Goal: Task Accomplishment & Management: Manage account settings

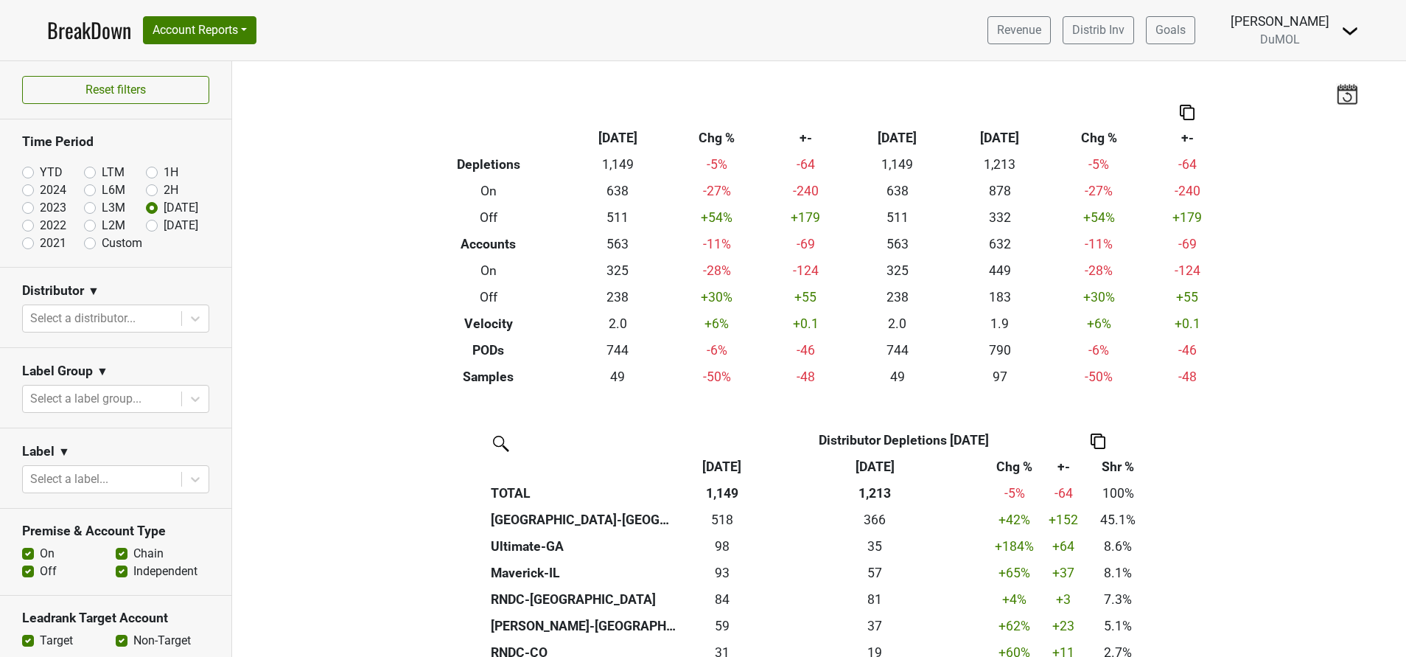
click at [164, 227] on label "[DATE]" at bounding box center [181, 226] width 35 height 18
click at [146, 227] on input "[DATE]" at bounding box center [175, 224] width 59 height 15
radio input "true"
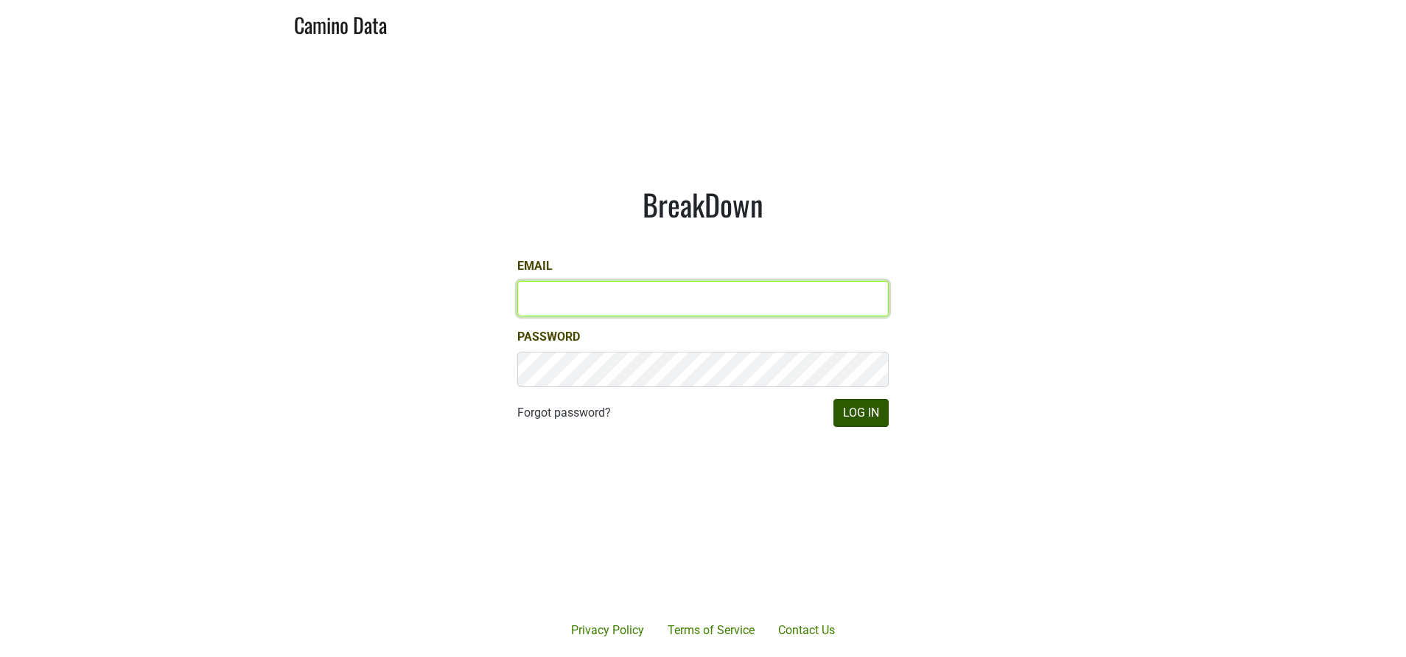
type input "susan@dumol.com"
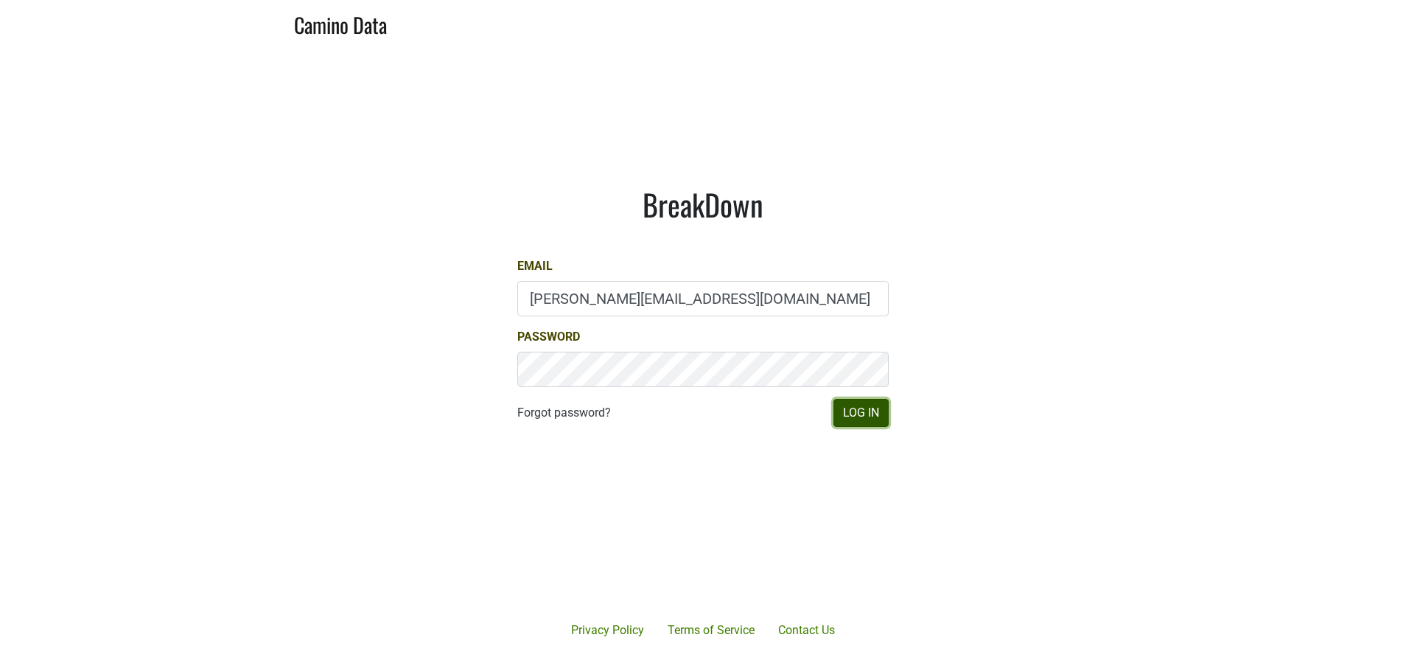
click at [846, 416] on button "Log In" at bounding box center [860, 413] width 55 height 28
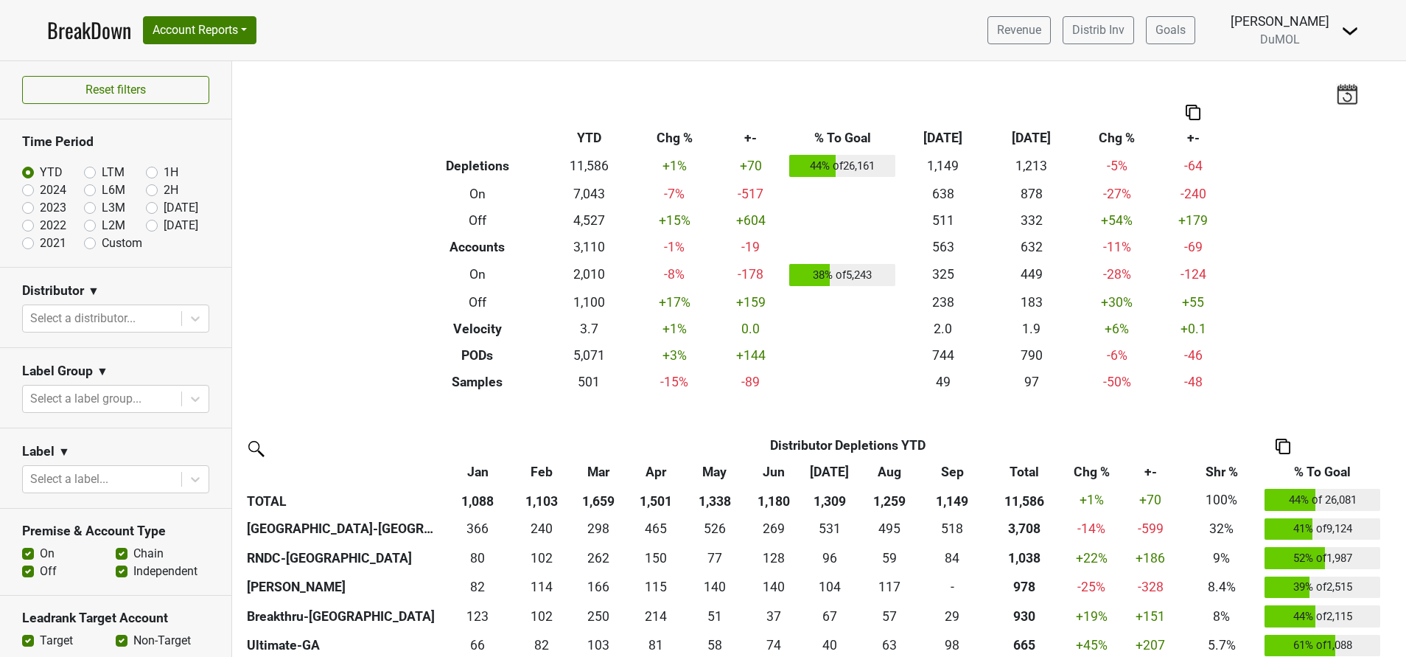
click at [164, 225] on label "Oct '25" at bounding box center [181, 226] width 35 height 18
click at [146, 225] on input "Oct '25" at bounding box center [175, 224] width 59 height 15
radio input "true"
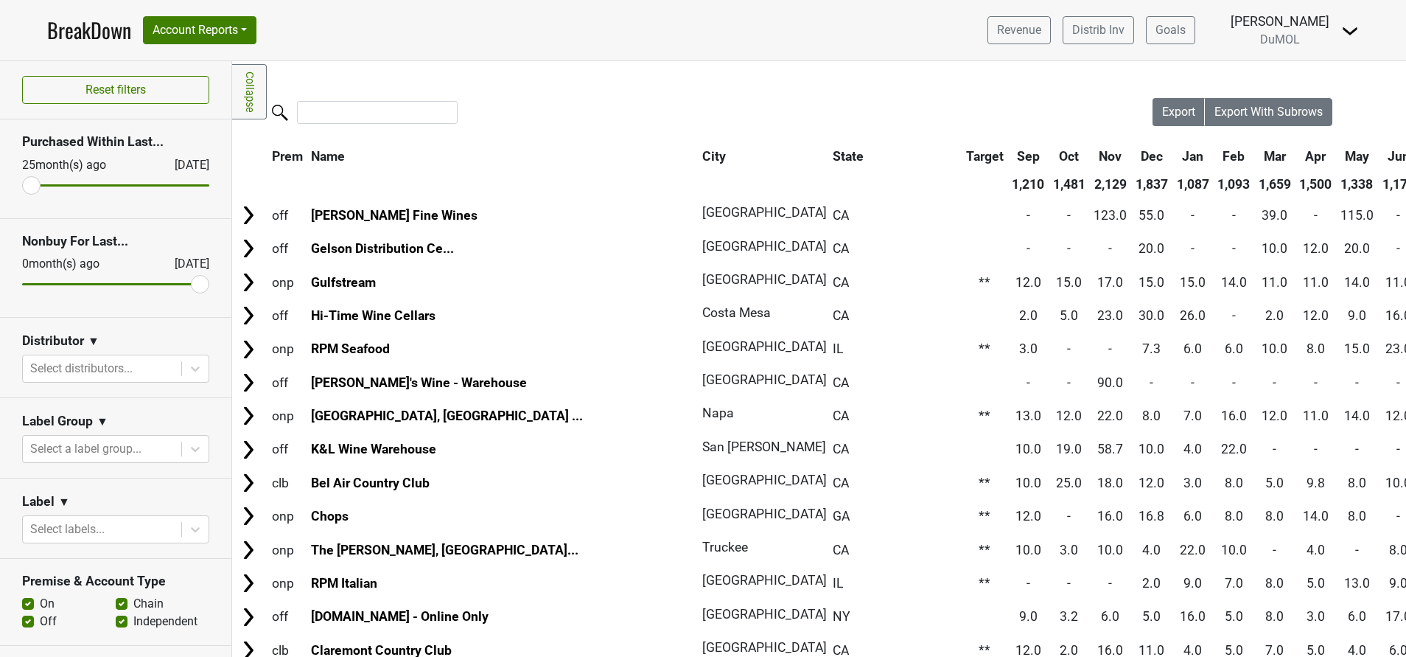
click at [68, 21] on link "BreakDown" at bounding box center [89, 30] width 84 height 31
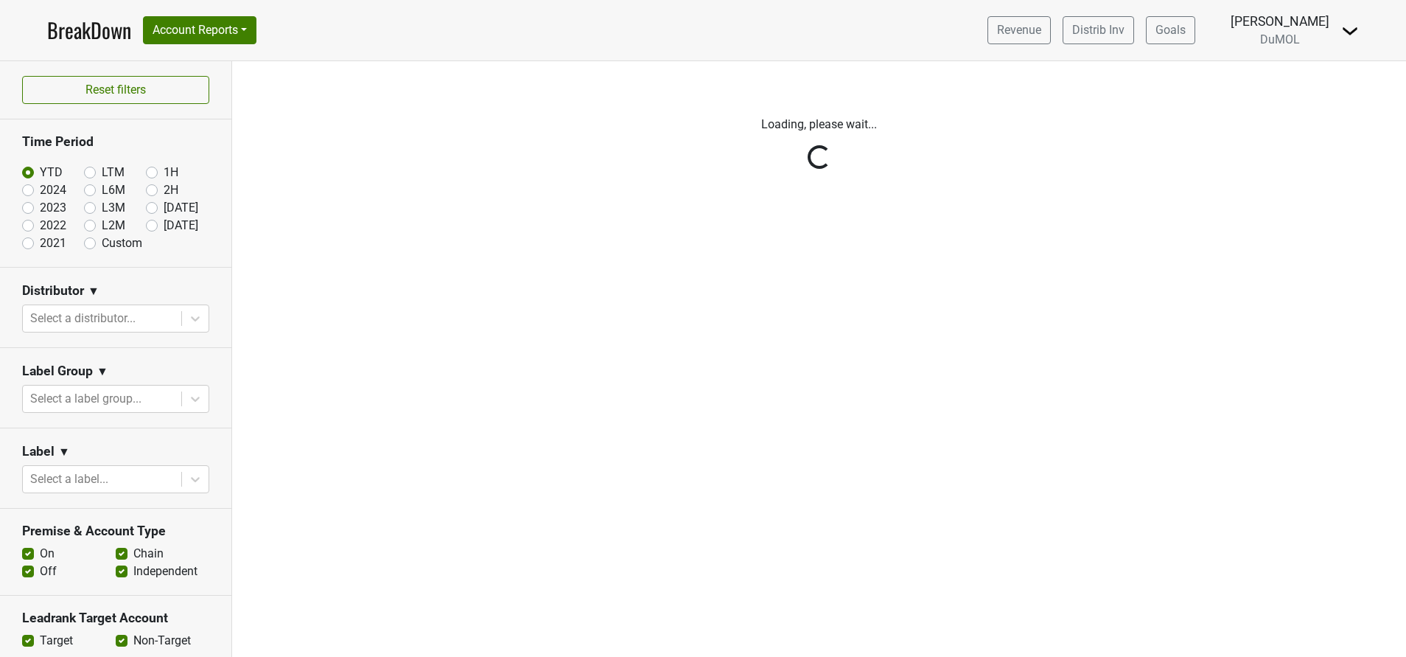
click at [138, 225] on div "Reset filters Time Period YTD LTM 1H 2024 L6M 2H 2023 L3M Sep '25 2022 L2M Oct …" at bounding box center [116, 358] width 232 height 595
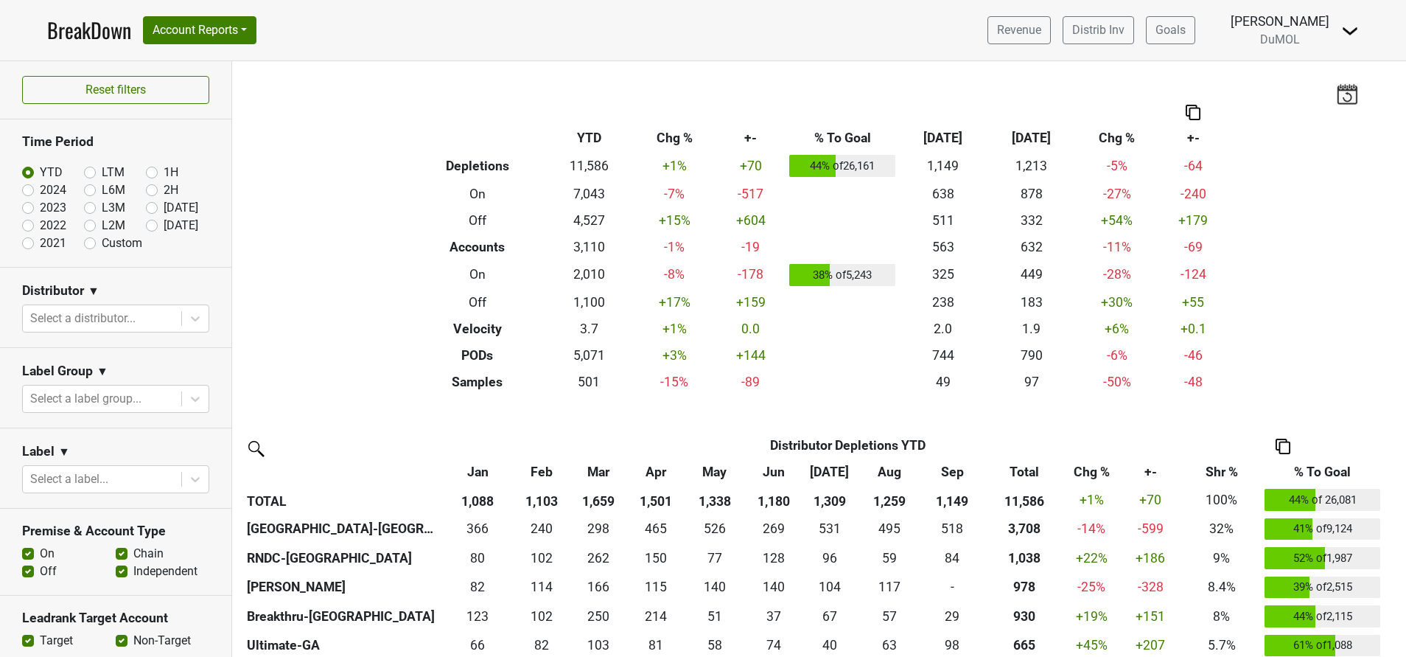
click at [164, 228] on label "Oct '25" at bounding box center [181, 226] width 35 height 18
click at [146, 228] on input "Oct '25" at bounding box center [175, 224] width 59 height 15
radio input "true"
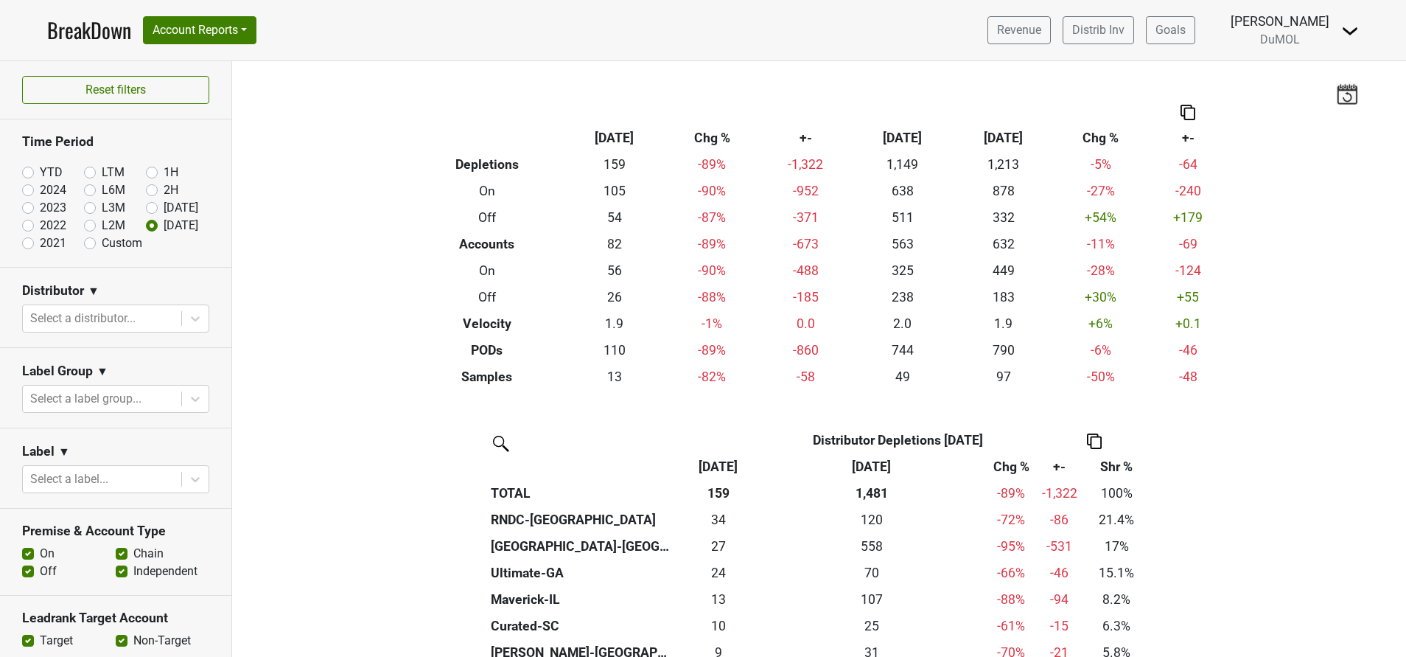
click at [1354, 28] on img at bounding box center [1350, 31] width 18 height 18
click at [1328, 83] on link "Open Leadrank" at bounding box center [1300, 83] width 116 height 24
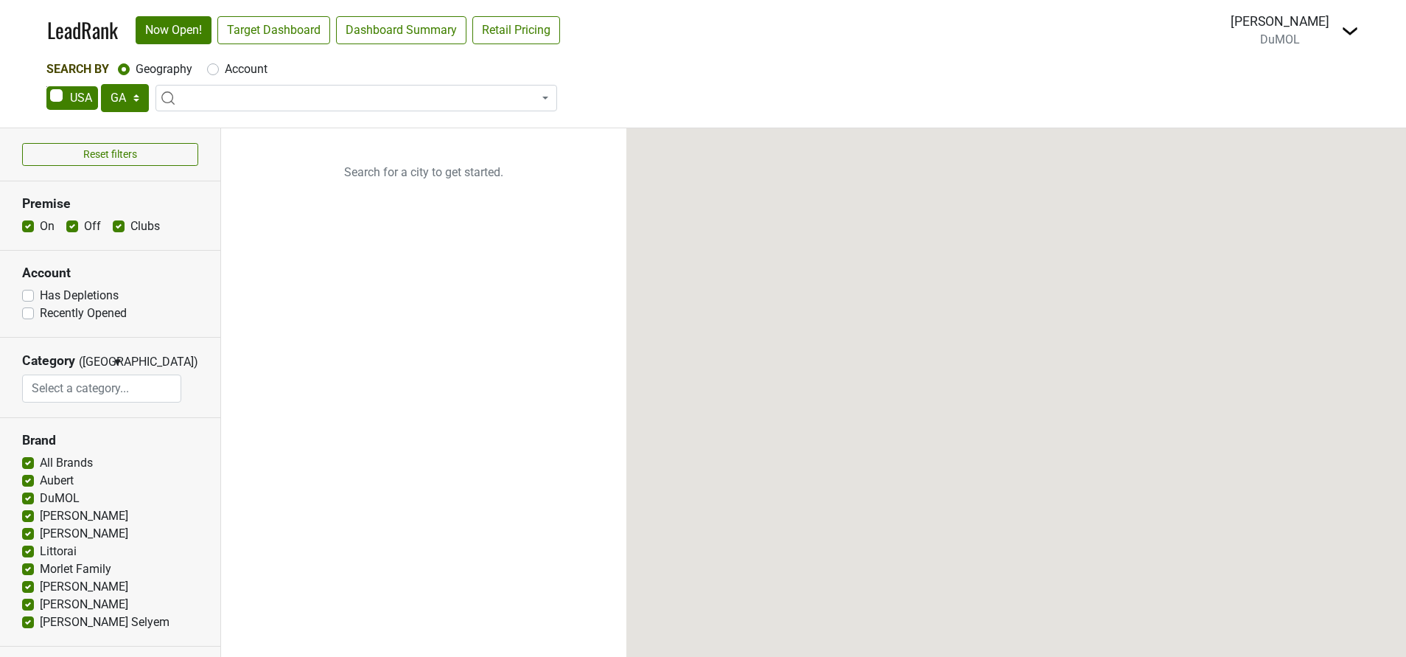
select select "GA"
select select
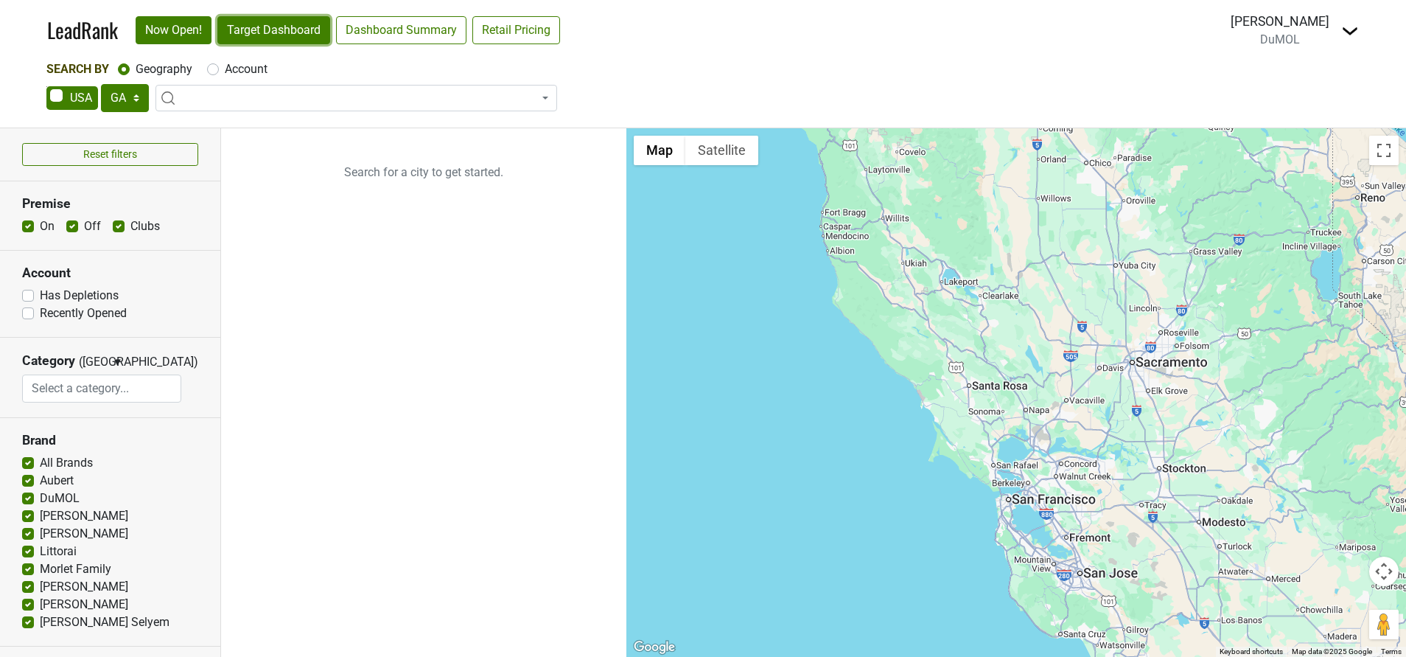
click at [276, 17] on link "Target Dashboard" at bounding box center [273, 30] width 113 height 28
click at [139, 99] on select "AK AL AR AZ CA CO CT DC DE FL [GEOGRAPHIC_DATA] HI IA ID IL IN KS [GEOGRAPHIC_D…" at bounding box center [125, 98] width 48 height 28
select select "[GEOGRAPHIC_DATA]"
click at [101, 84] on select "AK AL AR AZ CA CO CT DC DE FL GA HI IA ID IL IN KS KY LA MA MD ME MI MN MO MS M…" at bounding box center [125, 98] width 48 height 28
click at [278, 31] on link "Target Dashboard" at bounding box center [273, 30] width 113 height 28
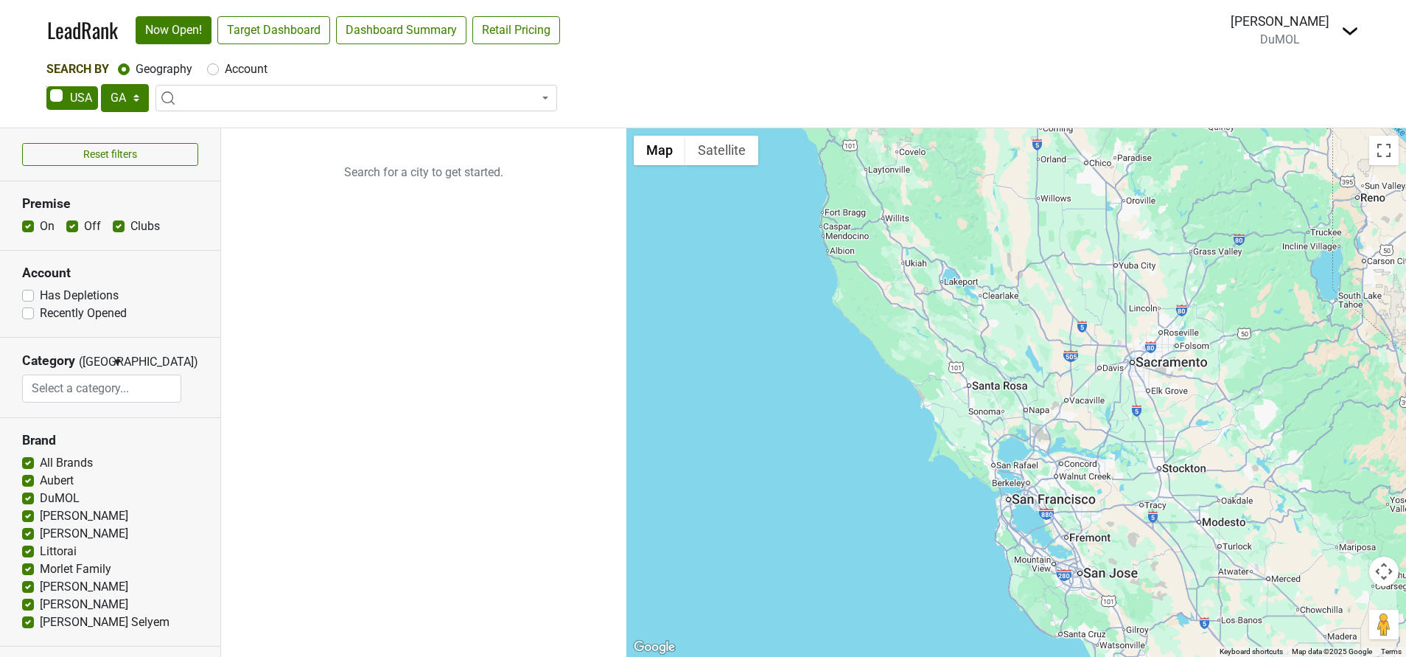
click at [225, 70] on label "Account" at bounding box center [246, 69] width 43 height 18
click at [214, 70] on input "Account" at bounding box center [213, 67] width 12 height 15
radio input "true"
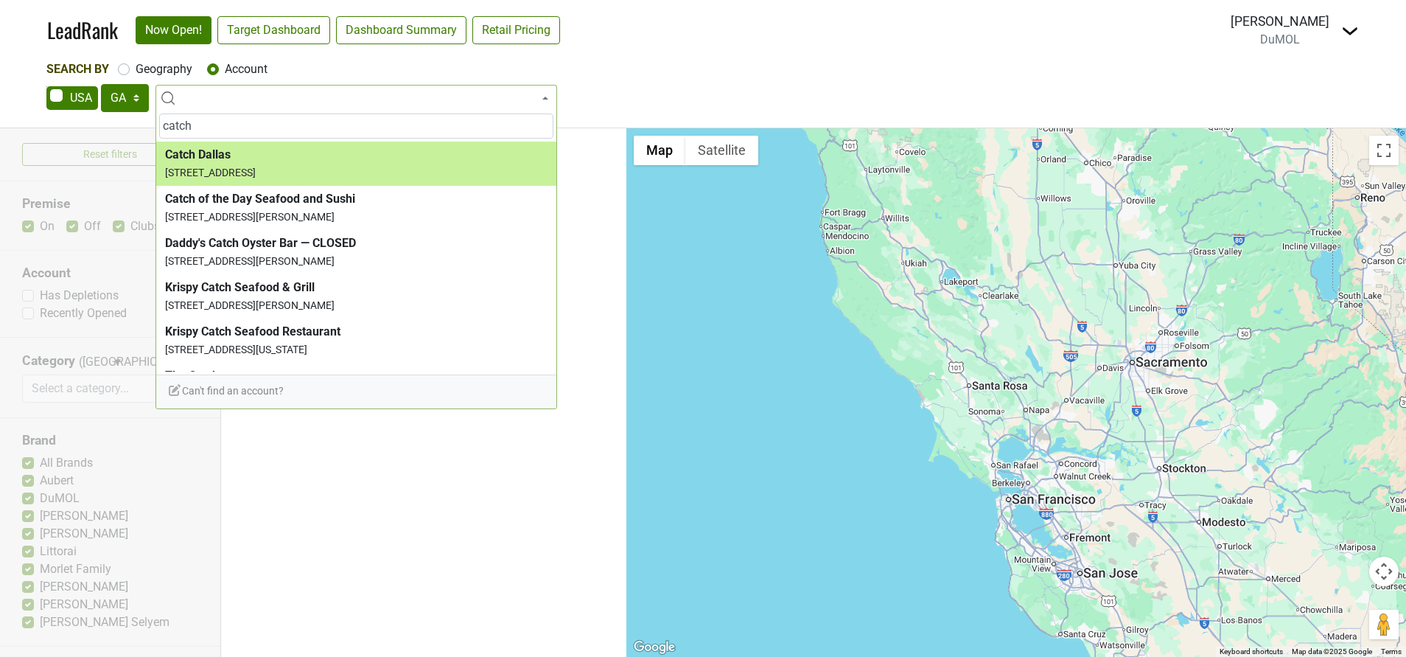
type input "catch"
select select "124452896"
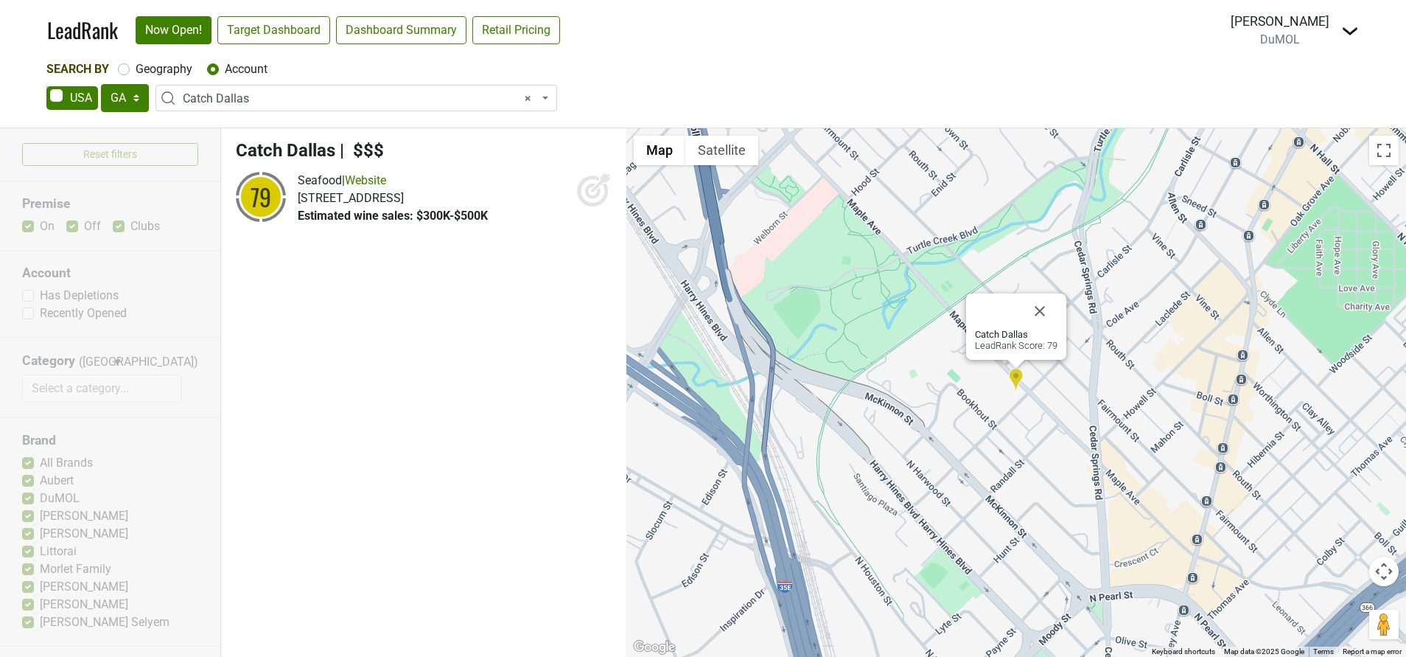
click at [591, 176] on icon at bounding box center [592, 191] width 31 height 31
click at [265, 37] on link "Target Dashboard" at bounding box center [273, 30] width 113 height 28
select select
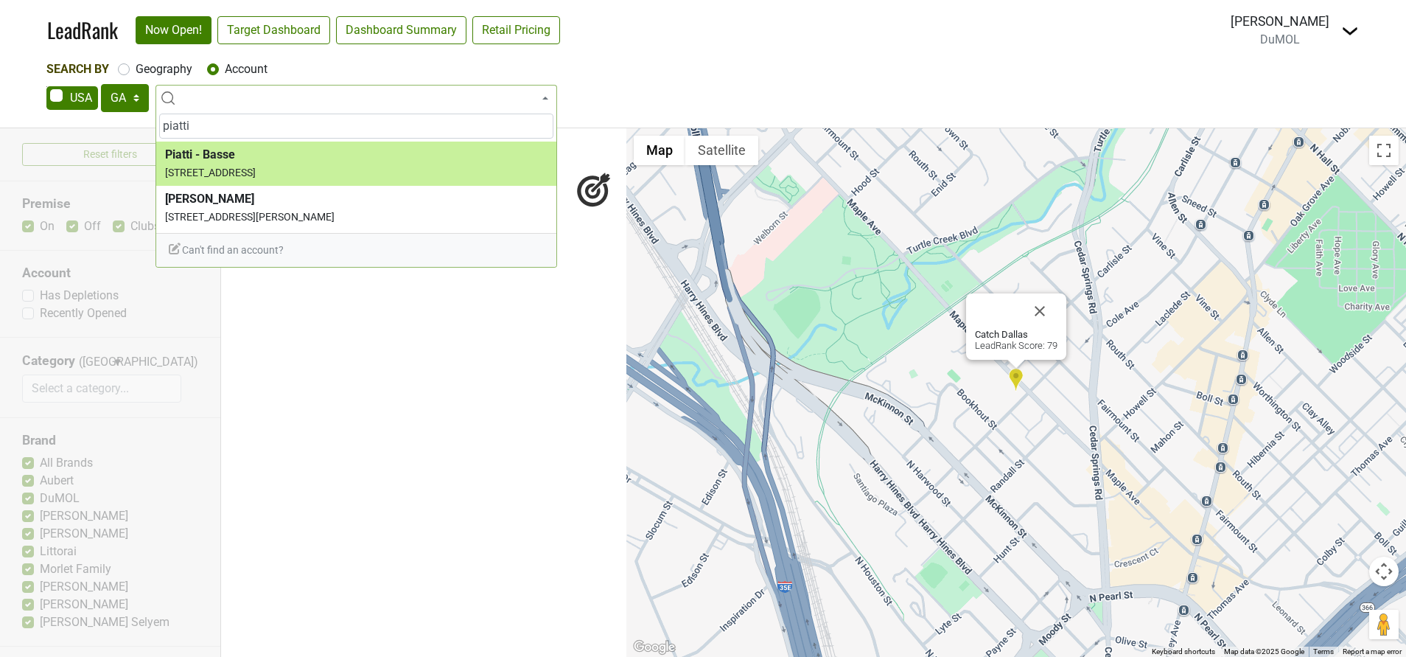
type input "piatti"
select select "4994"
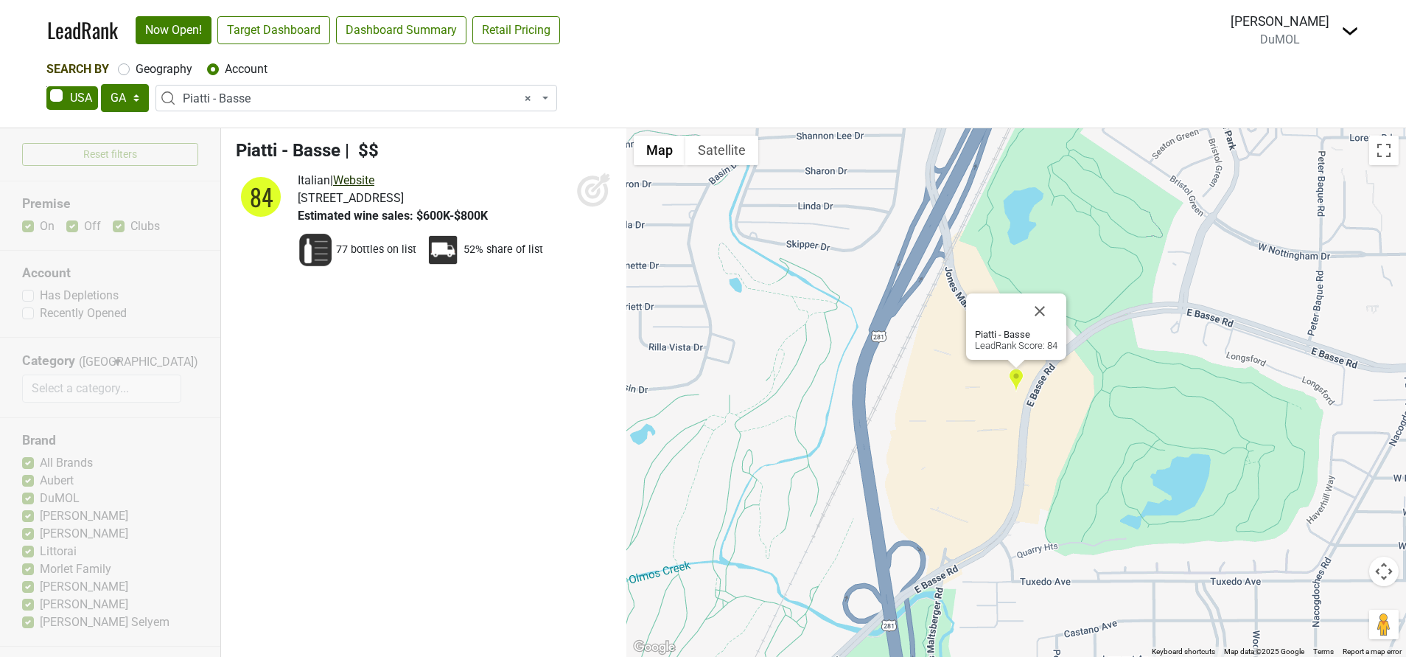
click at [374, 178] on link "Website" at bounding box center [353, 180] width 41 height 14
click at [592, 192] on icon at bounding box center [600, 182] width 19 height 19
click at [265, 35] on link "Target Dashboard" at bounding box center [273, 30] width 113 height 28
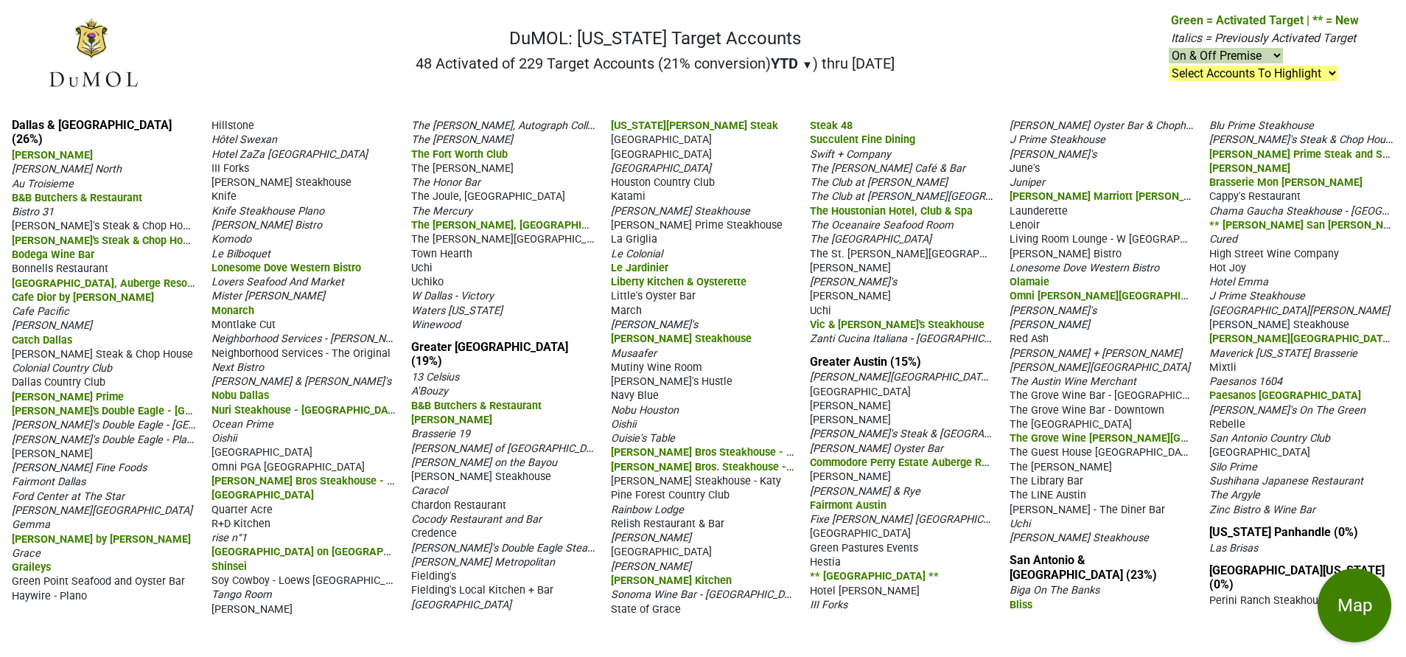
click at [885, 455] on div "Commodore Perry Estate Auberge Resorts Collection" at bounding box center [902, 462] width 185 height 14
click at [888, 463] on span "Commodore Perry Estate Auberge Resorts Collection" at bounding box center [936, 462] width 253 height 14
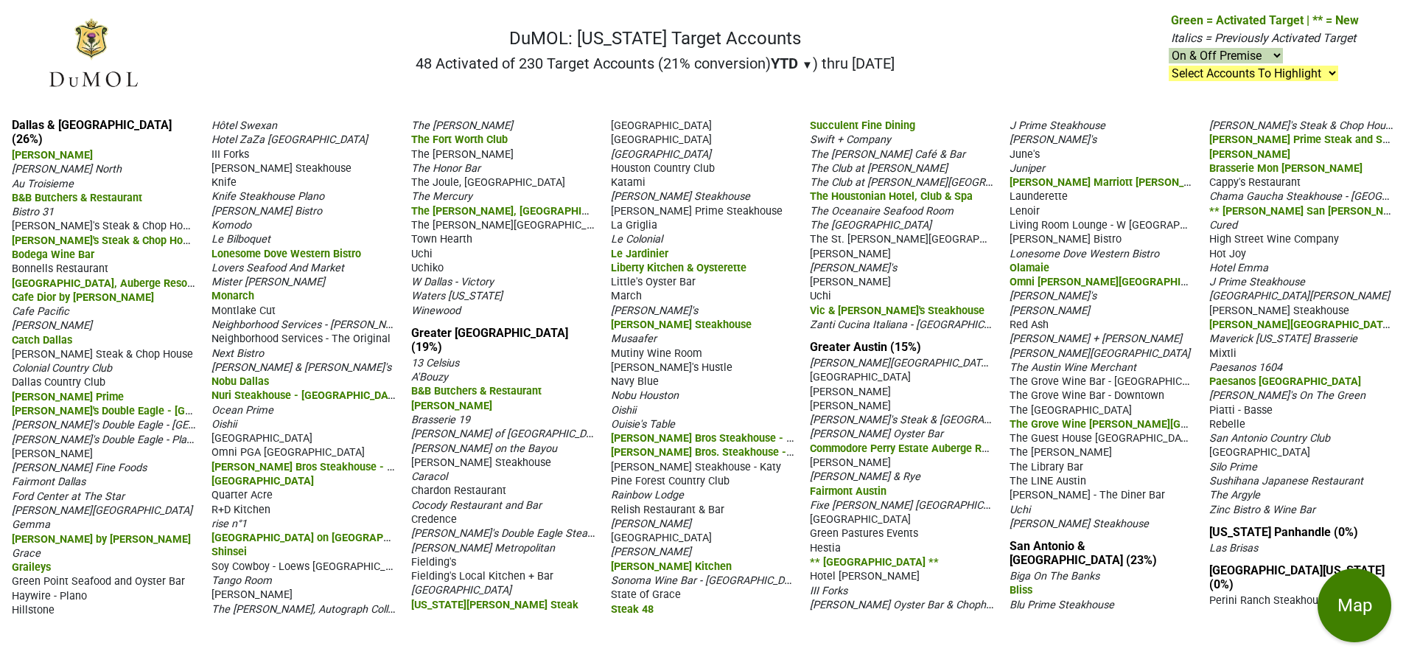
click at [74, 262] on span "Bonnells Restaurant" at bounding box center [60, 268] width 97 height 13
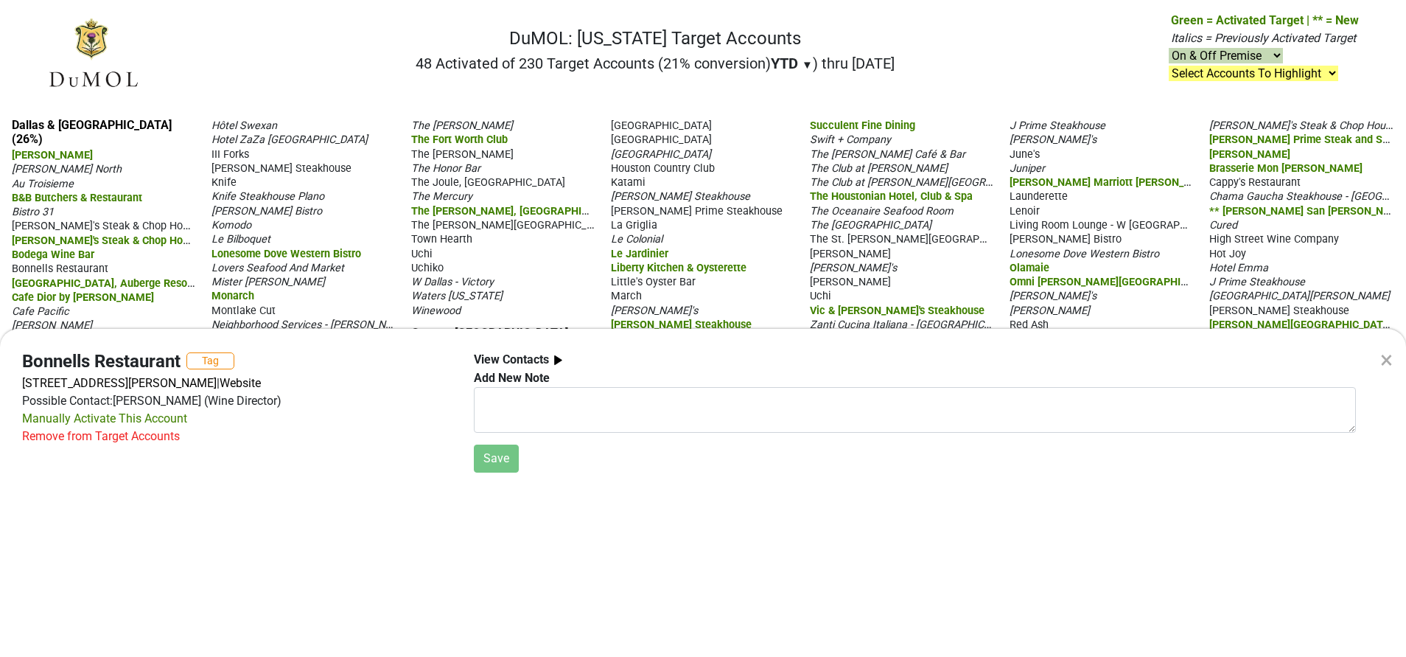
click at [289, 47] on div "× Bonnells Restaurant Tag 4259 Bryant Irvin Rd, Fort Worth, TX 76109 | Website …" at bounding box center [703, 328] width 1406 height 657
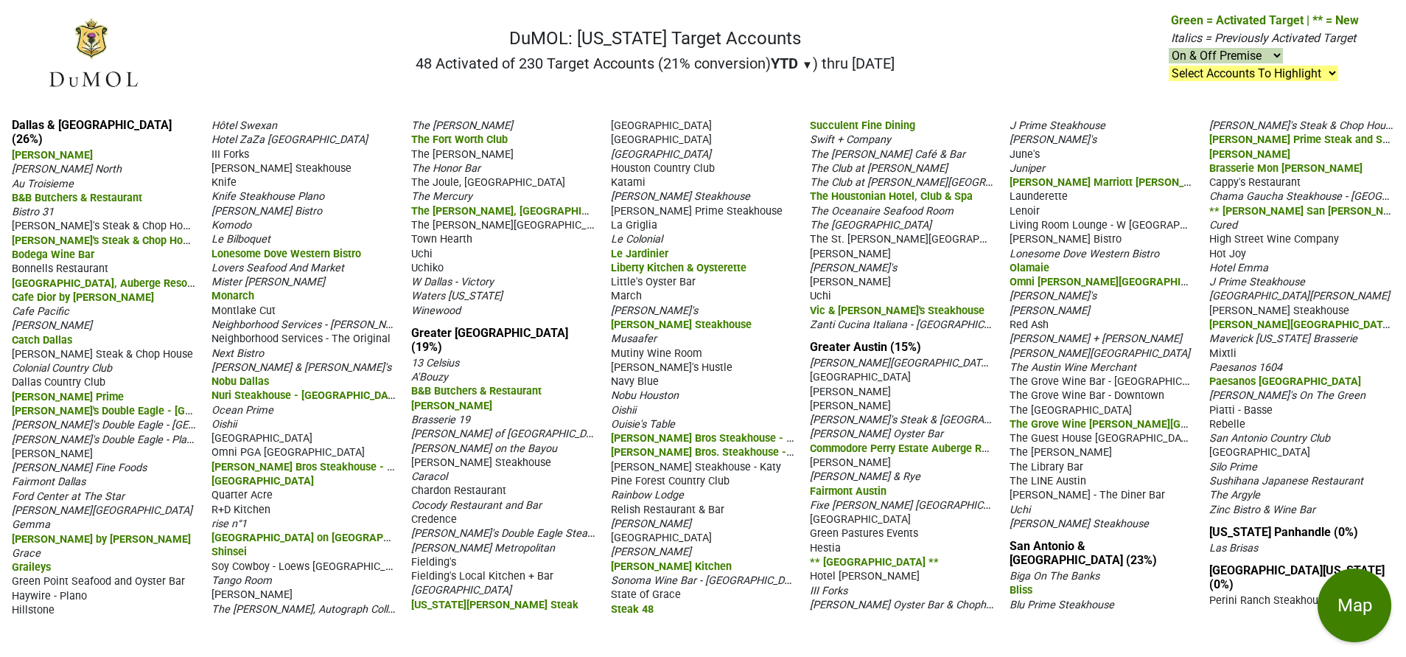
click at [225, 184] on span "Knife" at bounding box center [223, 182] width 25 height 13
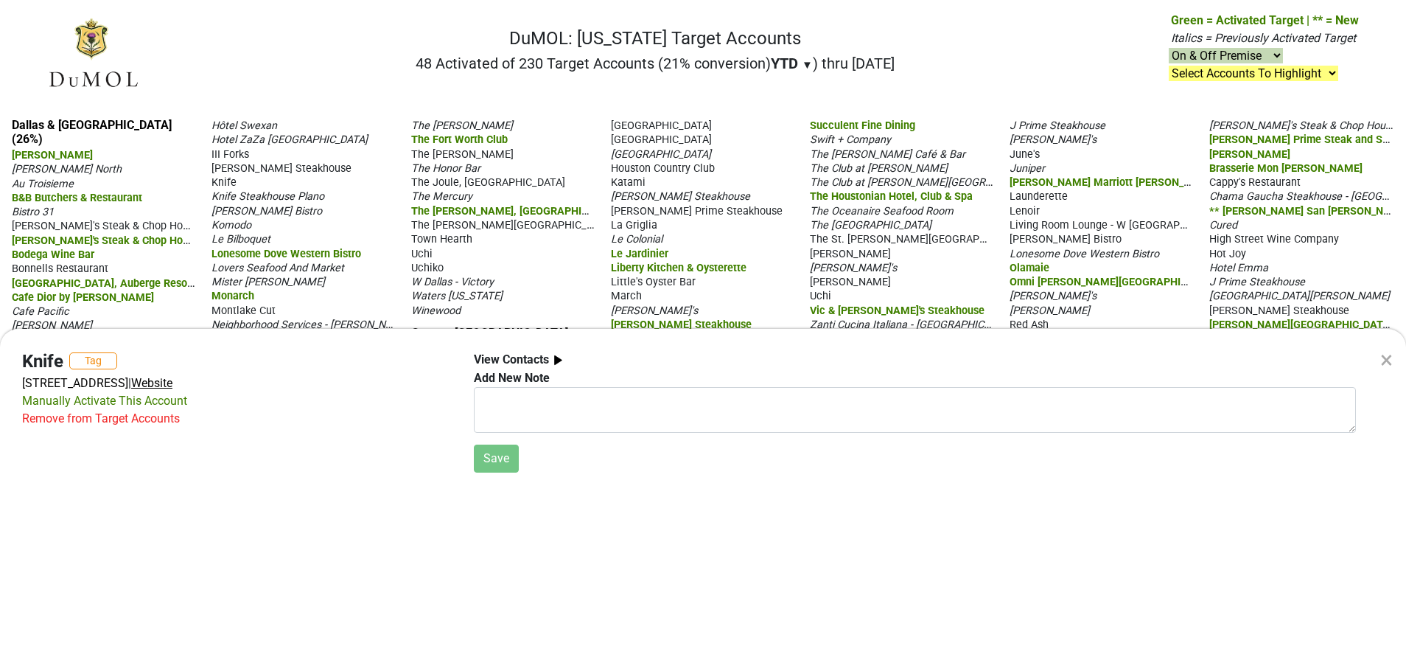
click at [172, 387] on span "Website" at bounding box center [151, 383] width 41 height 14
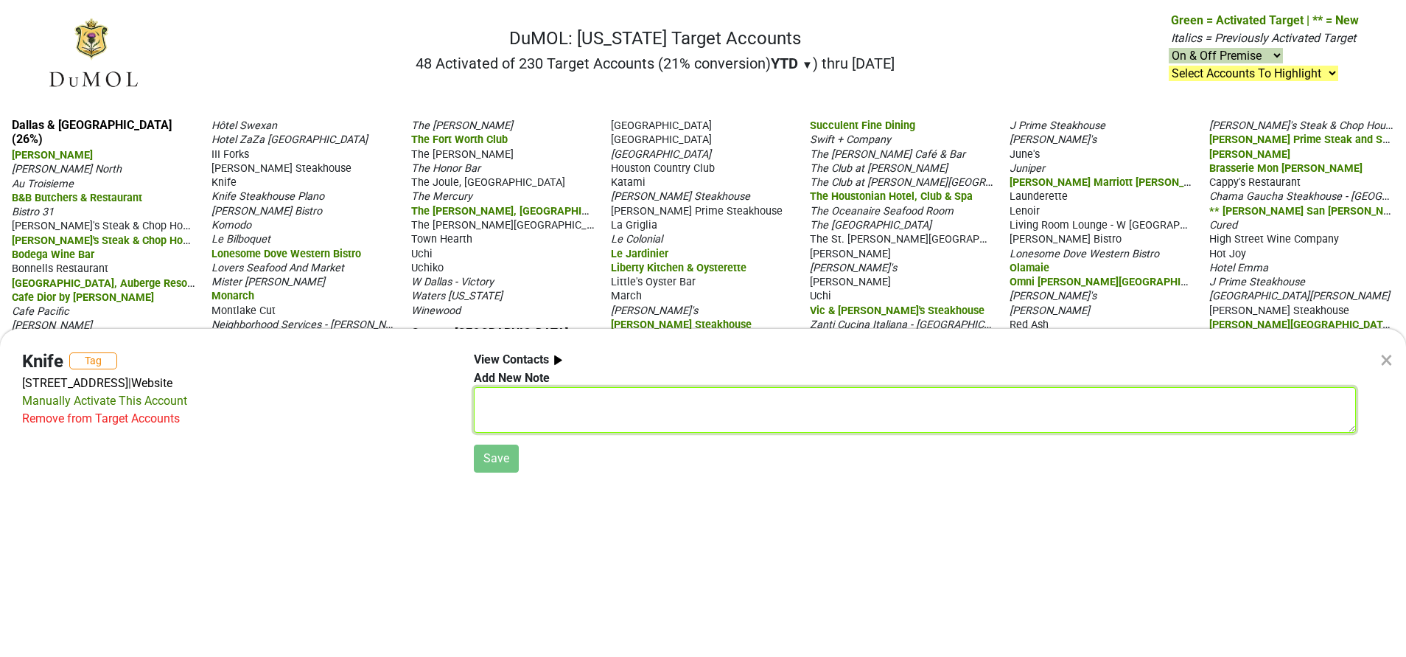
click at [679, 416] on textarea at bounding box center [915, 410] width 882 height 46
type textarea "Closed 9/1/25. Reopening in new location - date TBD"
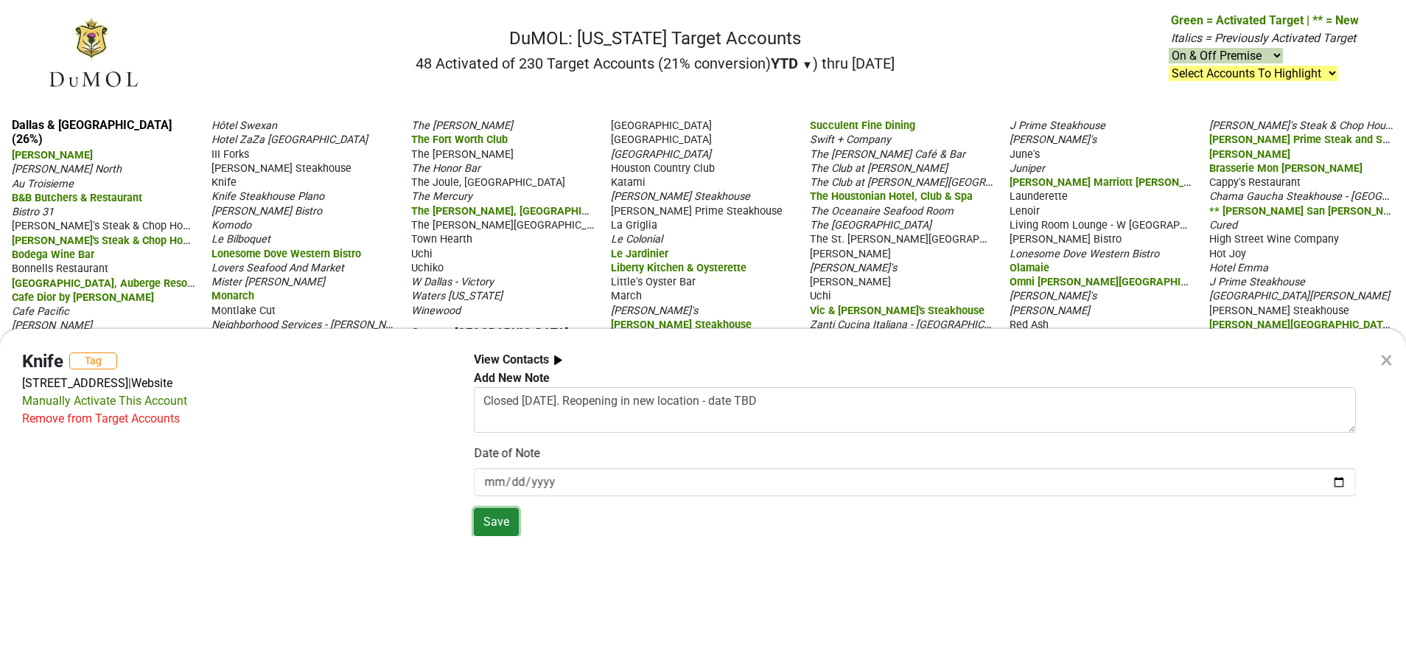
click at [491, 528] on button "Save" at bounding box center [496, 522] width 45 height 28
click at [88, 419] on div "Remove from Target Accounts" at bounding box center [101, 419] width 158 height 18
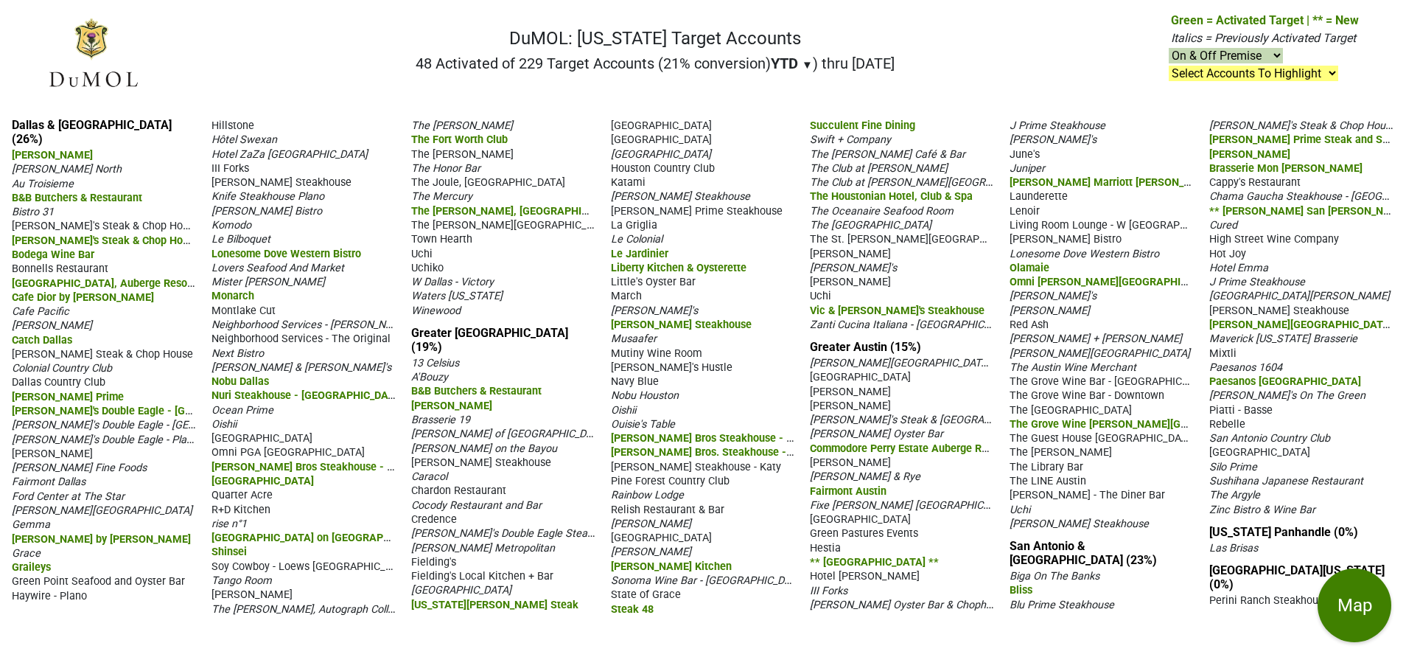
click at [247, 489] on span "Quarter Acre" at bounding box center [241, 495] width 61 height 13
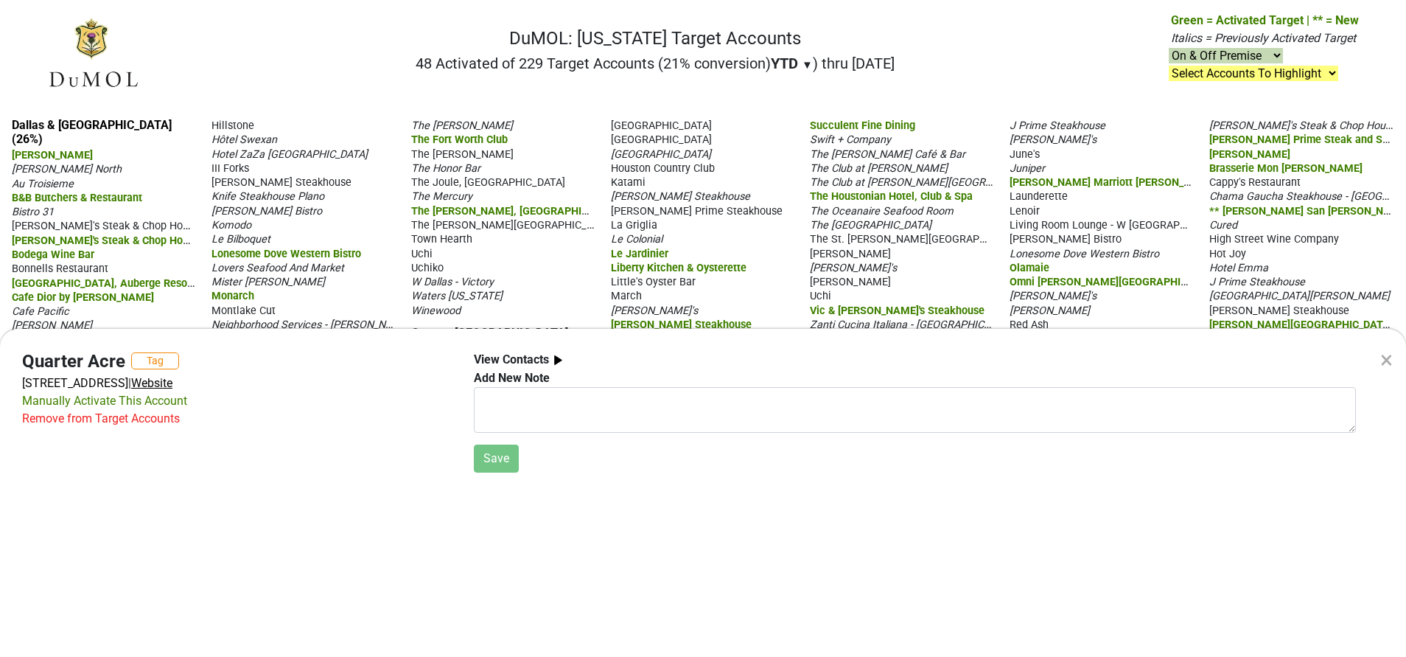
click at [172, 385] on span "Website" at bounding box center [151, 383] width 41 height 14
click at [357, 84] on div "× Quarter Acre Tag [STREET_ADDRESS] | Website Manually Activate This Account Re…" at bounding box center [703, 328] width 1406 height 657
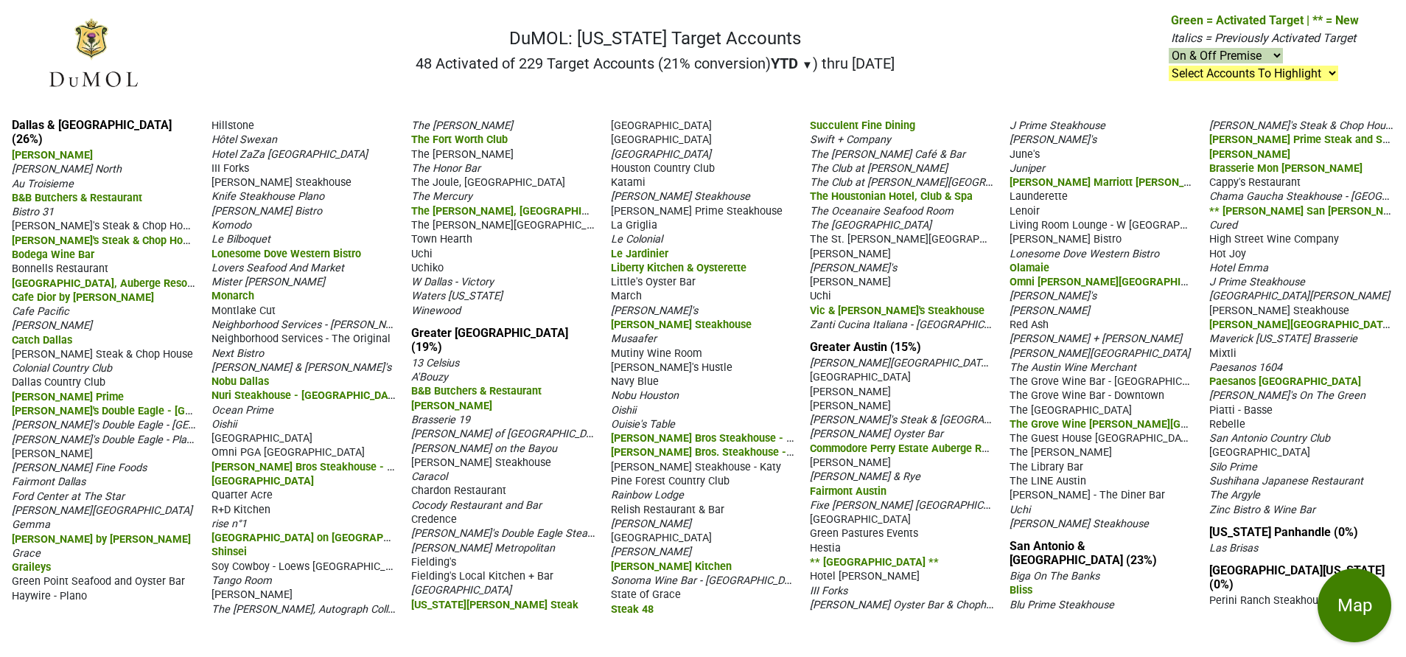
click at [472, 294] on span "Waters [US_STATE]" at bounding box center [456, 296] width 91 height 13
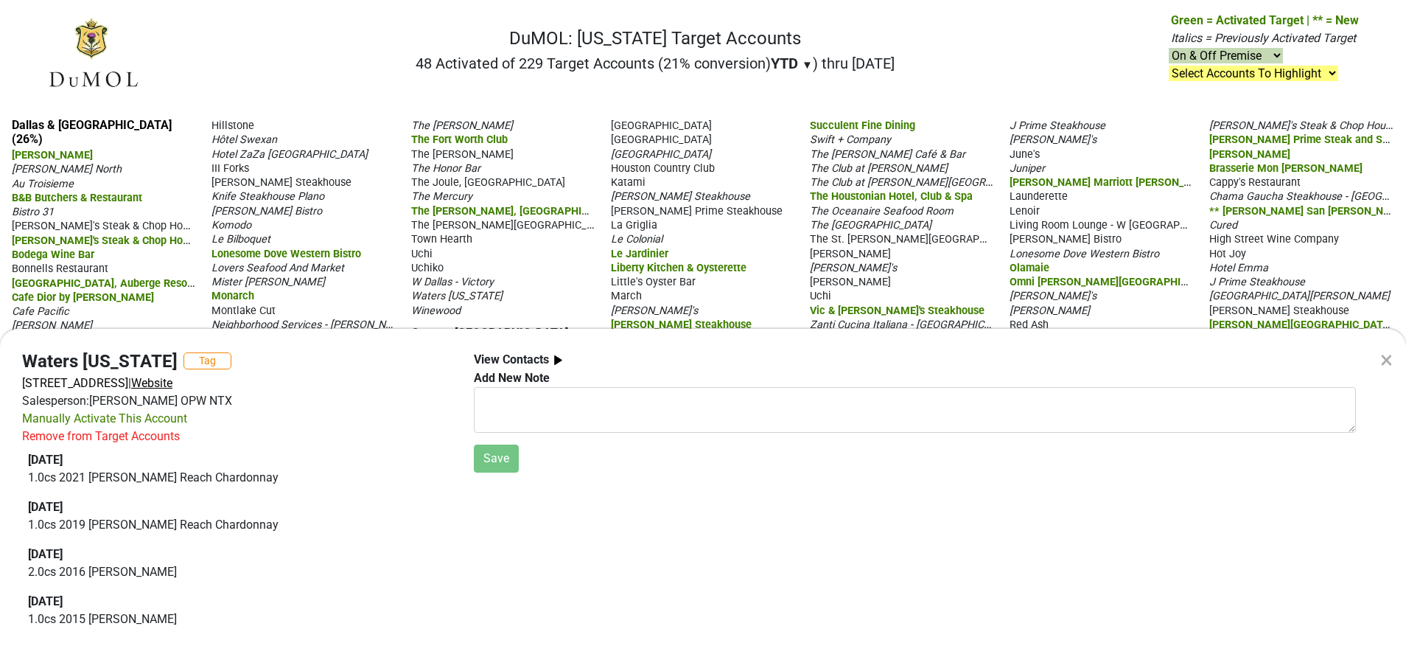
click at [172, 379] on span "Website" at bounding box center [151, 383] width 41 height 14
click at [968, 262] on div "× Waters [US_STATE] Tag [STREET_ADDRESS] | Website Salesperson: [PERSON_NAME] O…" at bounding box center [703, 328] width 1406 height 657
